Goal: Information Seeking & Learning: Learn about a topic

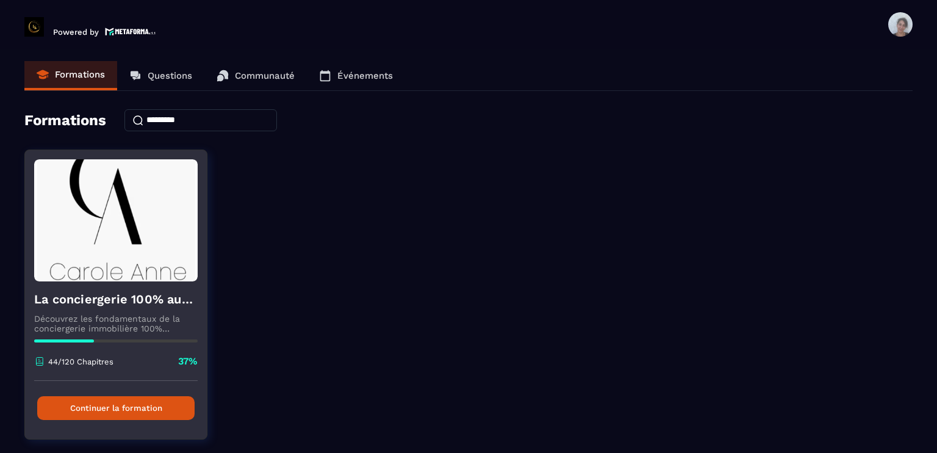
click at [147, 209] on img at bounding box center [116, 220] width 164 height 122
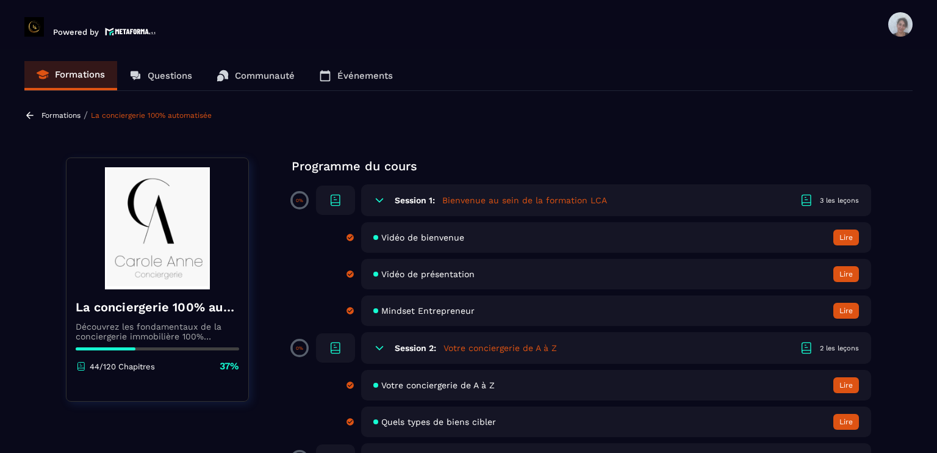
click at [902, 367] on section "Formations Questions Communauté Événements Formations / La conciergerie 100% au…" at bounding box center [468, 253] width 937 height 409
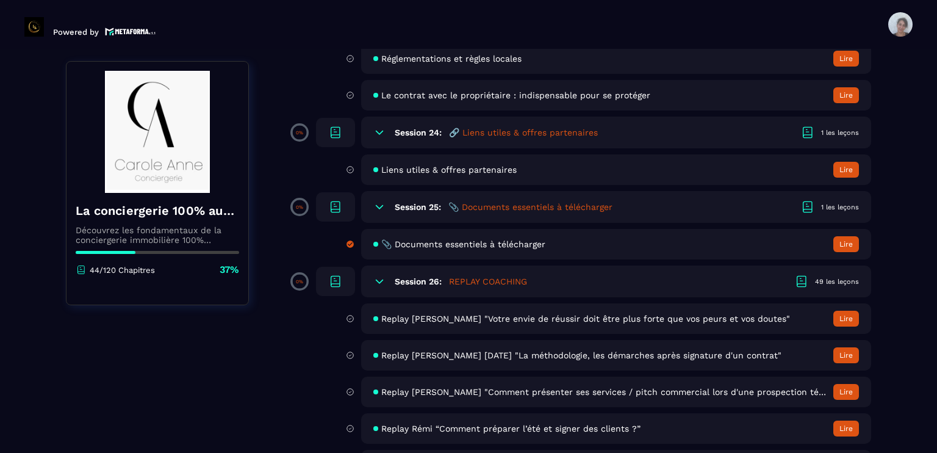
scroll to position [3466, 0]
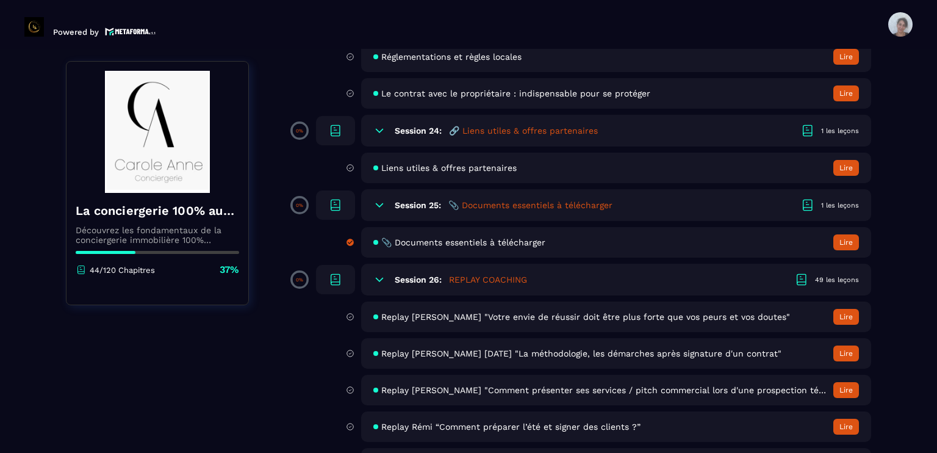
click at [520, 247] on span "📎 Documents essentiels à télécharger" at bounding box center [463, 242] width 164 height 10
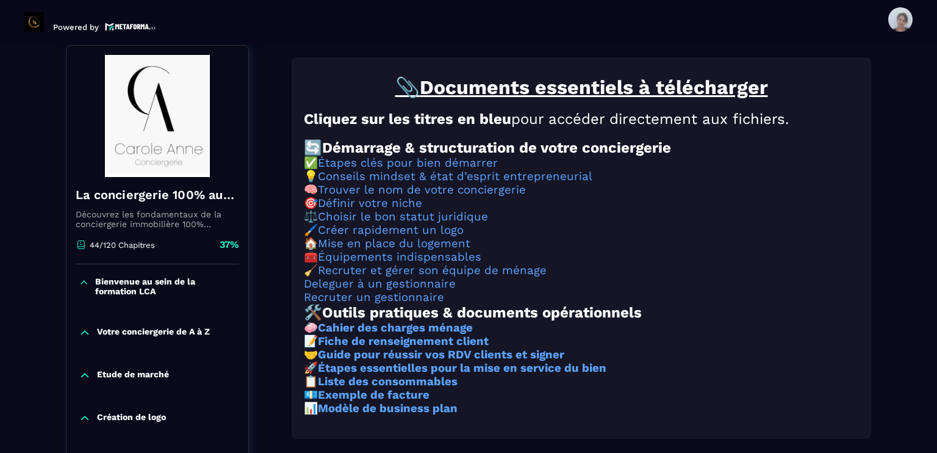
scroll to position [127, 0]
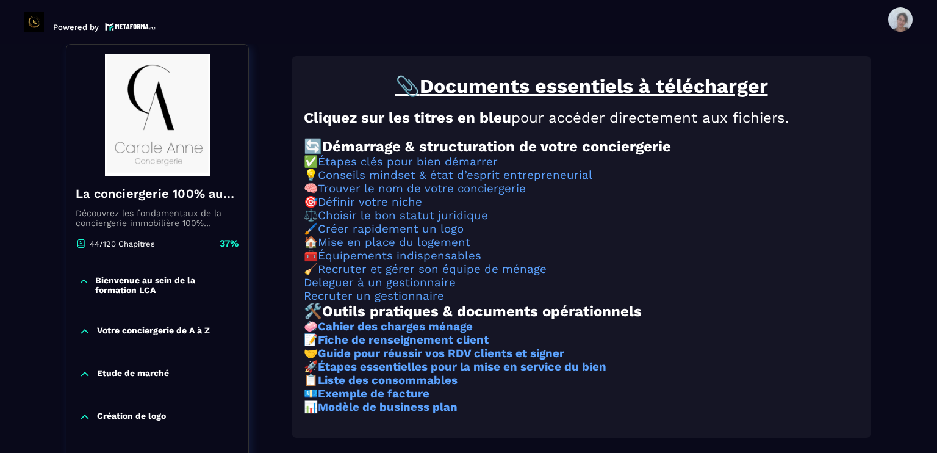
click at [802, 262] on h3 "🧰 Équipements indispensables" at bounding box center [581, 255] width 555 height 13
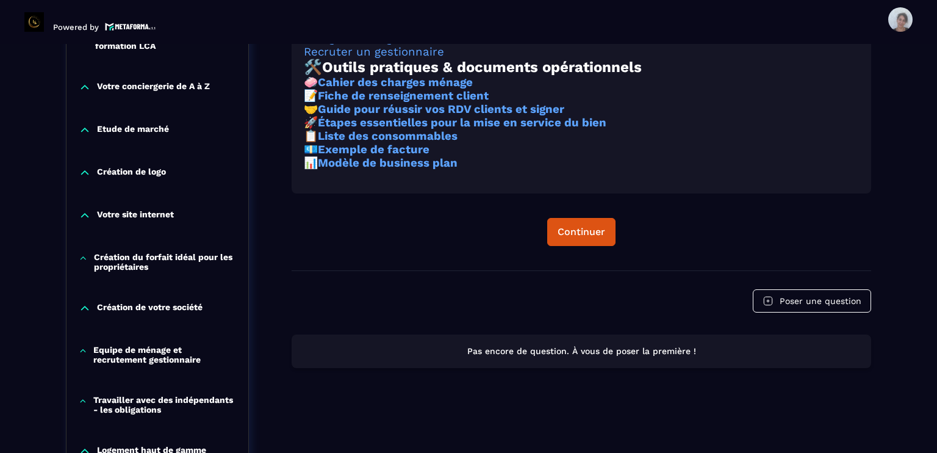
scroll to position [347, 0]
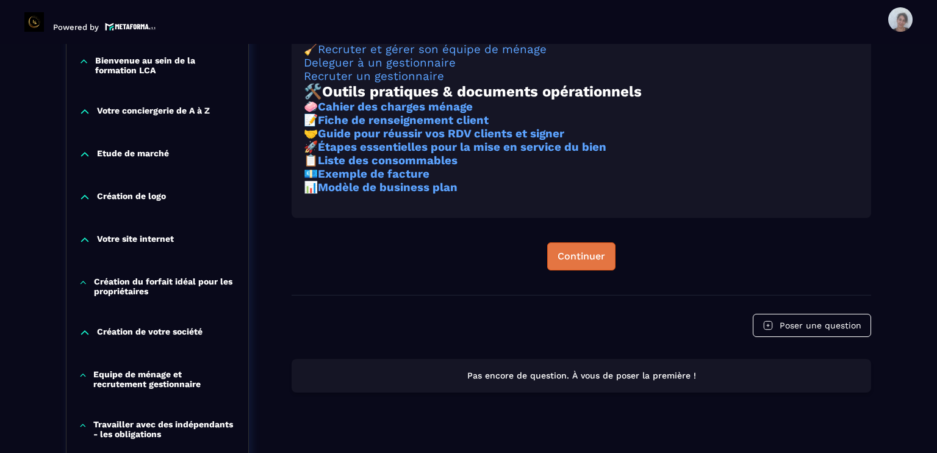
click at [599, 262] on div "Continuer" at bounding box center [582, 256] width 48 height 12
click at [572, 262] on div "Continuer" at bounding box center [582, 256] width 48 height 12
click at [566, 270] on button "Continuer" at bounding box center [581, 256] width 68 height 28
click at [583, 262] on div "Continuer" at bounding box center [582, 256] width 48 height 12
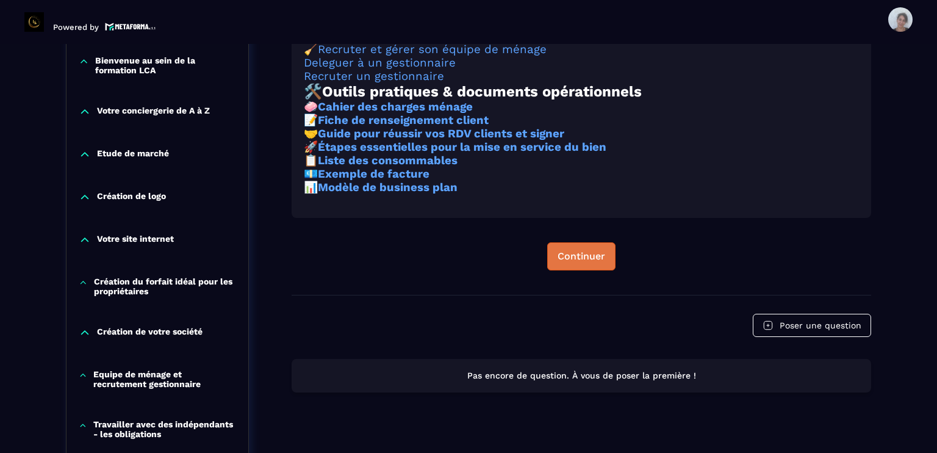
click at [583, 262] on div "Continuer" at bounding box center [582, 256] width 48 height 12
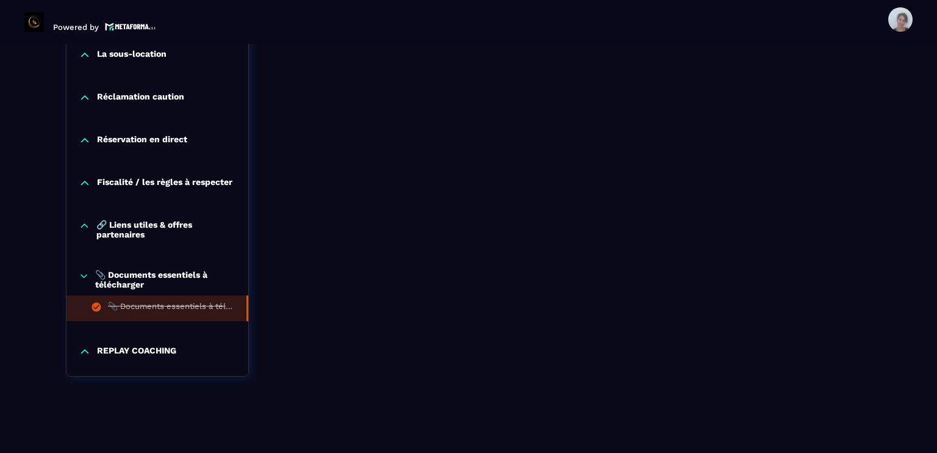
scroll to position [1225, 0]
click at [115, 348] on p "REPLAY COACHING" at bounding box center [136, 351] width 79 height 12
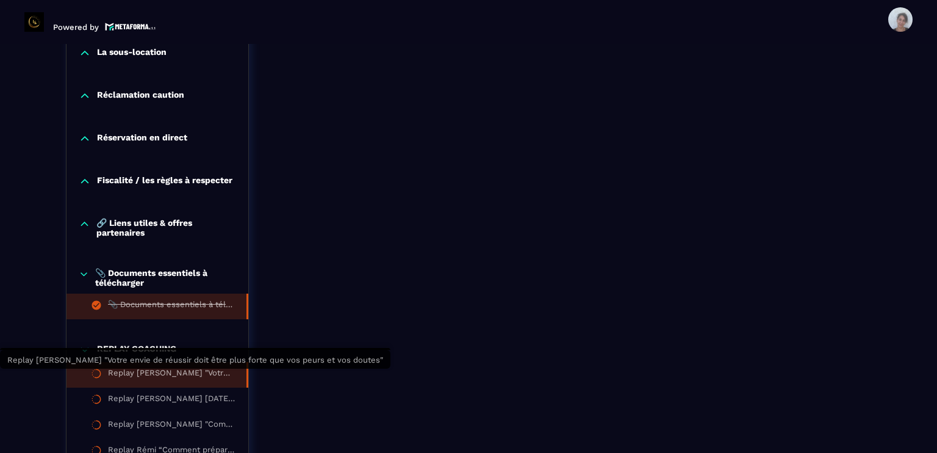
click at [151, 371] on div "Replay [PERSON_NAME] "Votre envie de réussir doit être plus forte que vos peurs…" at bounding box center [171, 374] width 126 height 13
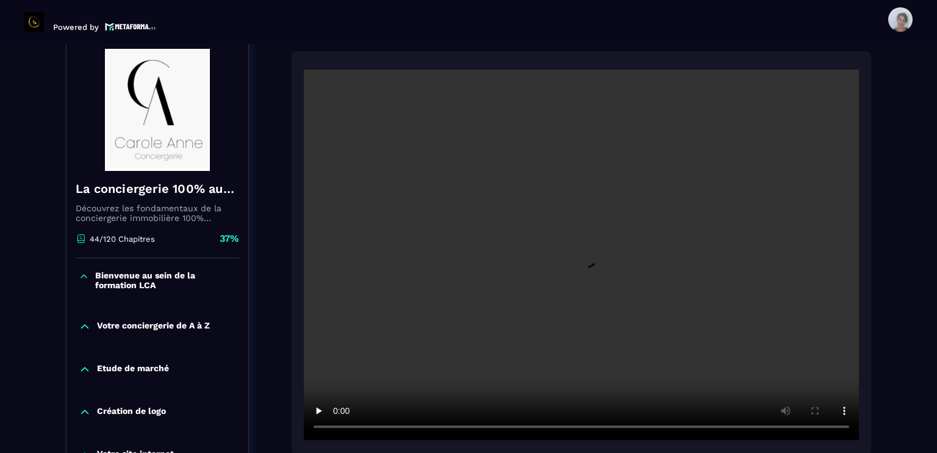
scroll to position [127, 0]
